Goal: Task Accomplishment & Management: Manage account settings

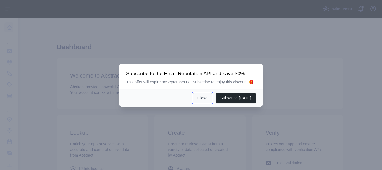
click at [200, 98] on button "Close" at bounding box center [203, 97] width 20 height 11
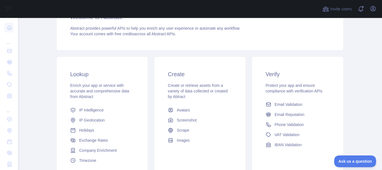
scroll to position [109, 0]
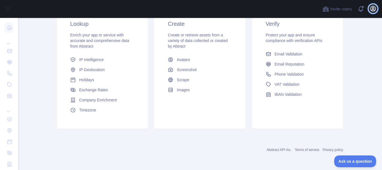
click at [371, 10] on icon "button" at bounding box center [372, 8] width 5 height 5
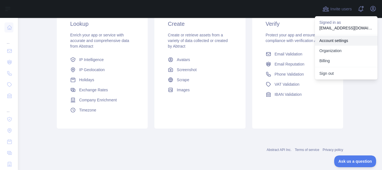
click at [335, 44] on link "Account settings" at bounding box center [346, 40] width 63 height 10
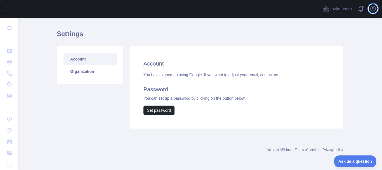
scroll to position [13, 0]
click at [81, 72] on link "Organization" at bounding box center [89, 71] width 53 height 12
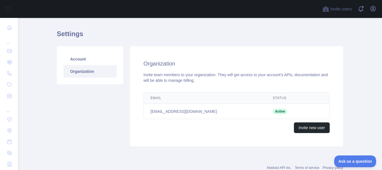
click at [148, 93] on th "Email" at bounding box center [205, 97] width 122 height 11
click at [343, 9] on span "Invite users" at bounding box center [341, 9] width 22 height 6
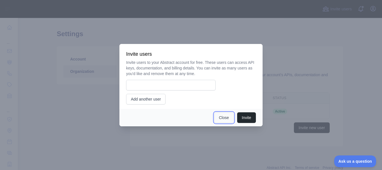
click at [230, 118] on button "Close" at bounding box center [224, 117] width 20 height 11
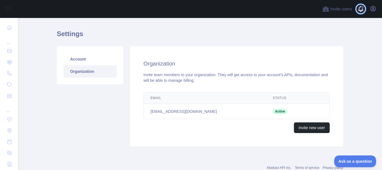
click at [360, 9] on span at bounding box center [362, 9] width 11 height 18
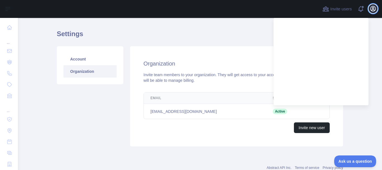
click at [369, 6] on icon "button" at bounding box center [372, 8] width 7 height 7
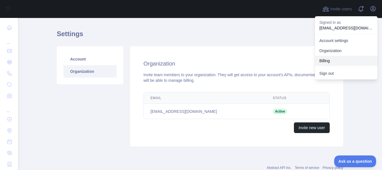
click at [328, 63] on button "Billing" at bounding box center [346, 61] width 63 height 10
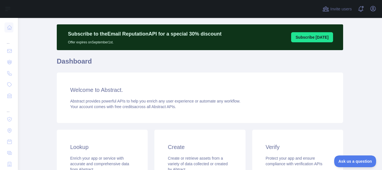
click at [63, 87] on div "Subscribe to the Email Reputation API for a special 30 % discount Offer expires…" at bounding box center [200, 139] width 286 height 230
drag, startPoint x: 0, startPoint y: 0, endPoint x: 63, endPoint y: 87, distance: 107.5
click at [63, 87] on div "Subscribe to the Email Reputation API for a special 30 % discount Offer expires…" at bounding box center [200, 139] width 286 height 230
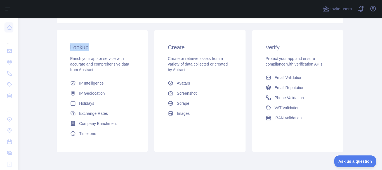
scroll to position [112, 0]
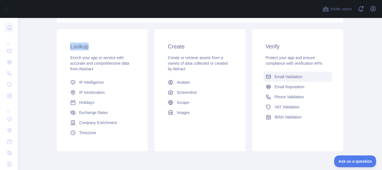
click at [281, 75] on span "Email Validation" at bounding box center [288, 77] width 28 height 6
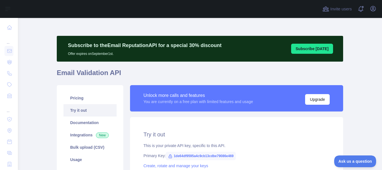
scroll to position [48, 0]
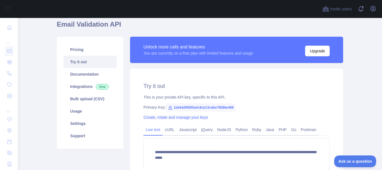
click at [170, 117] on link "Create, rotate and manage your keys" at bounding box center [175, 117] width 65 height 4
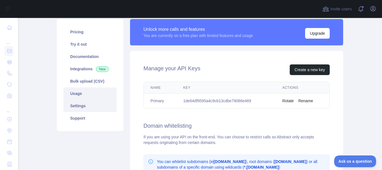
scroll to position [63, 0]
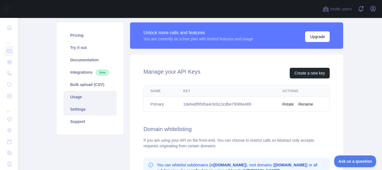
click at [74, 96] on link "Usage" at bounding box center [89, 97] width 53 height 12
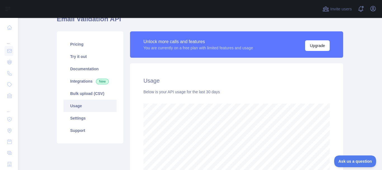
scroll to position [45, 0]
